Goal: Information Seeking & Learning: Find contact information

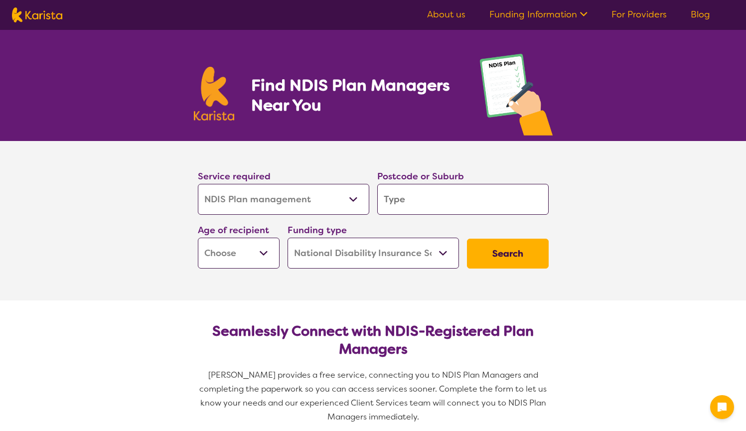
select select "NDIS Plan management"
select select "NDIS"
select select "NDIS Plan management"
select select "NDIS"
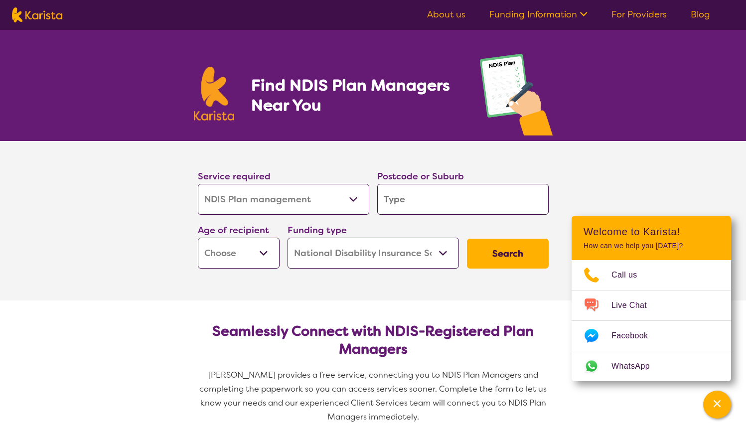
click at [400, 197] on input "search" at bounding box center [463, 199] width 172 height 31
type input "2"
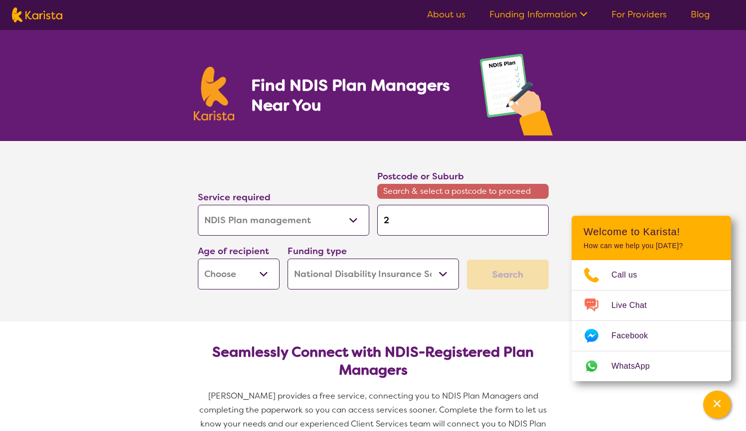
type input "24"
type input "244"
type input "2444"
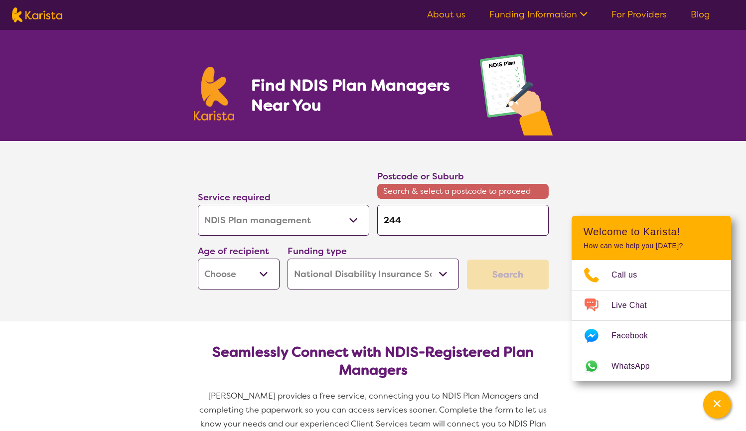
type input "2444"
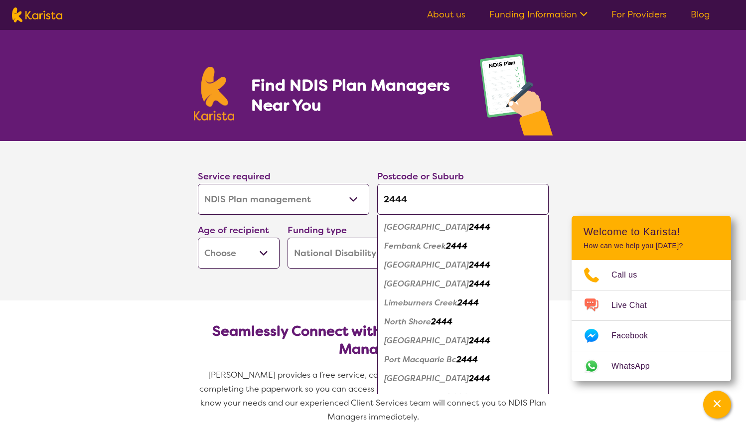
type input "2444"
click at [430, 343] on em "[GEOGRAPHIC_DATA]" at bounding box center [426, 341] width 85 height 10
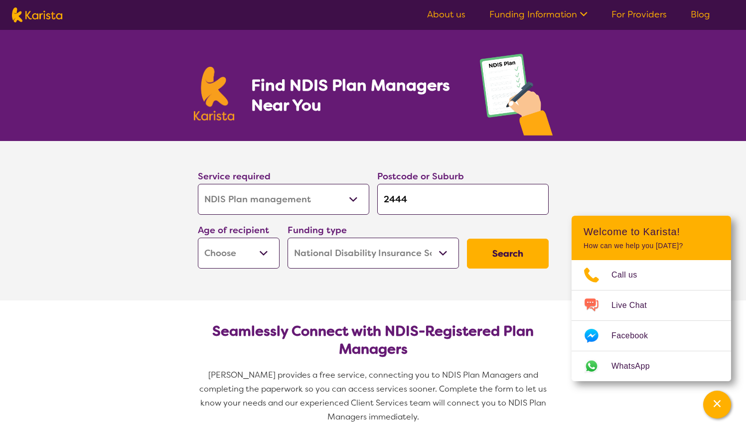
click at [519, 257] on button "Search" at bounding box center [508, 254] width 82 height 30
select select "EC"
click at [516, 253] on button "Search" at bounding box center [508, 254] width 82 height 30
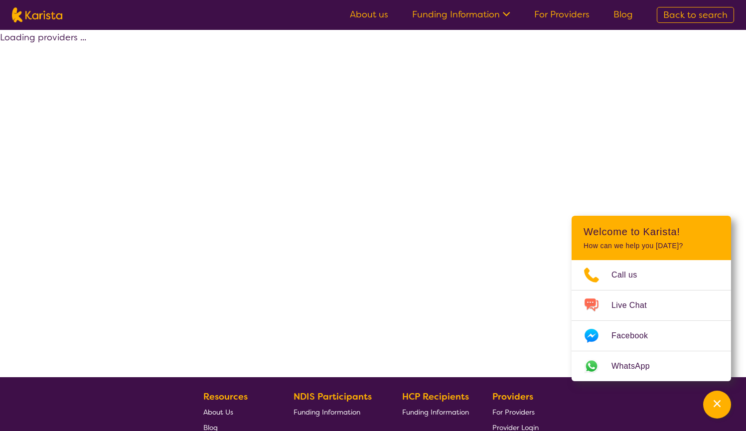
select select "by_score"
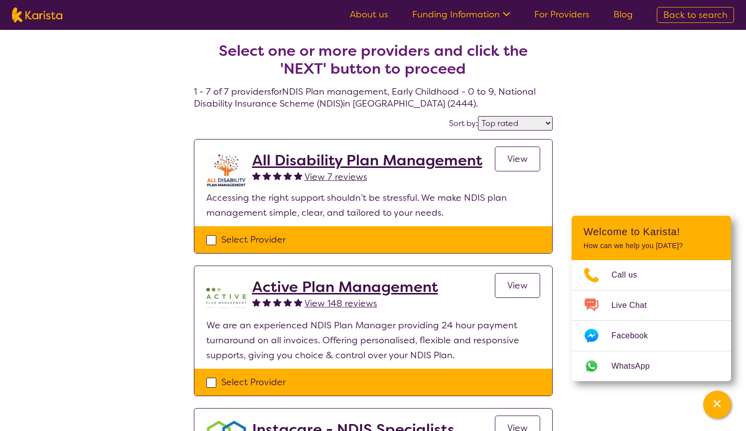
click at [421, 160] on h2 "All Disability Plan Management" at bounding box center [367, 161] width 230 height 18
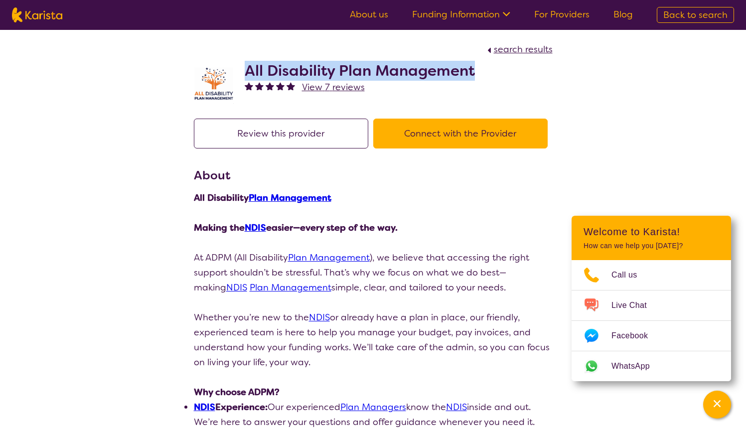
drag, startPoint x: 245, startPoint y: 69, endPoint x: 475, endPoint y: 69, distance: 229.9
click at [475, 69] on div "All Disability Plan Management View 7 reviews" at bounding box center [373, 82] width 359 height 50
